Goal: Find specific page/section: Find specific page/section

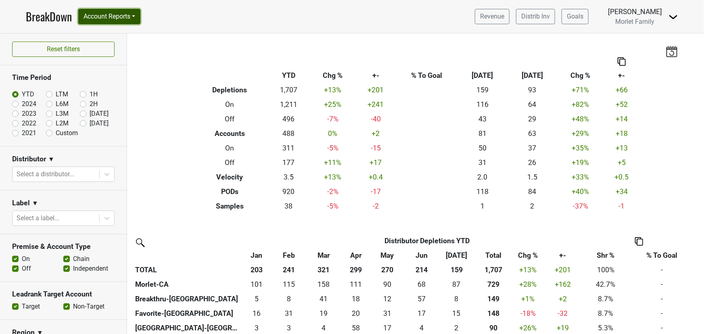
click at [128, 12] on button "Account Reports" at bounding box center [109, 16] width 62 height 15
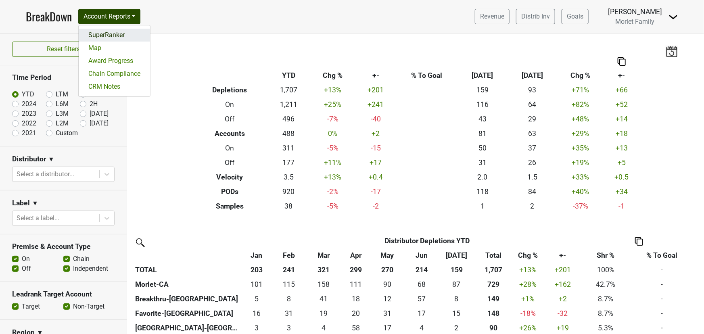
click at [132, 32] on link "SuperRanker" at bounding box center [114, 35] width 71 height 13
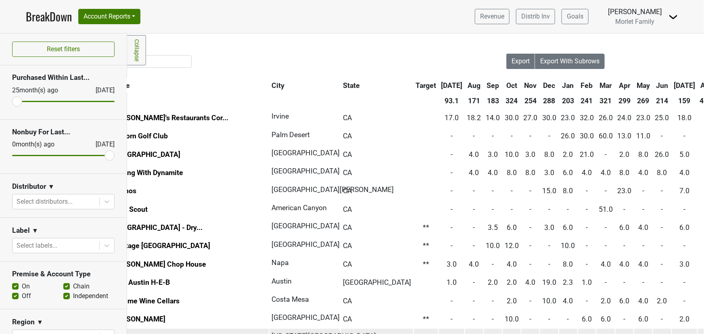
scroll to position [0, 60]
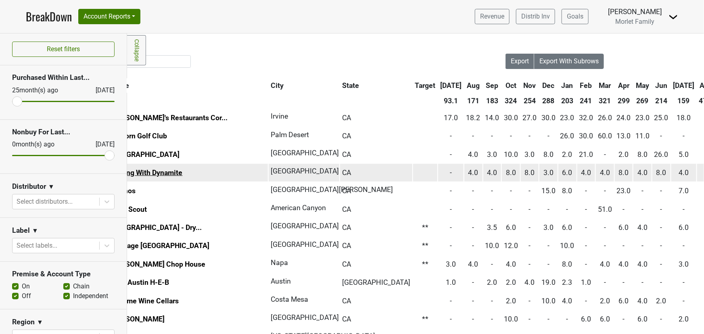
click at [169, 173] on link "Fishing With Dynamite" at bounding box center [147, 173] width 72 height 8
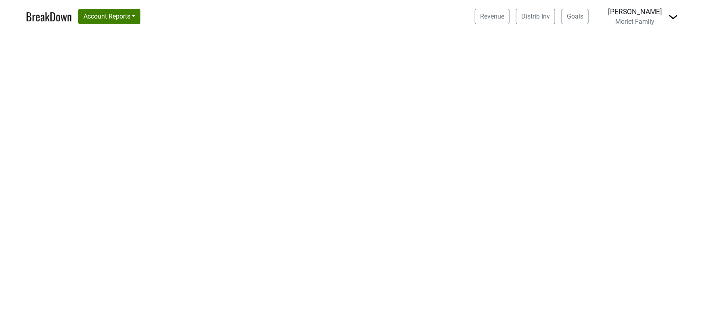
select select "CA"
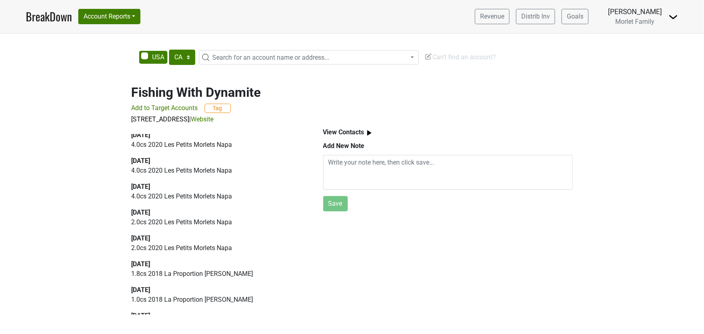
scroll to position [367, 0]
